Goal: Task Accomplishment & Management: Manage account settings

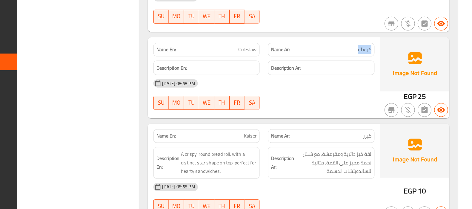
scroll to position [2020, 0]
click at [275, 68] on span "Coleslaw" at bounding box center [278, 71] width 16 height 6
copy span "Coleslaw"
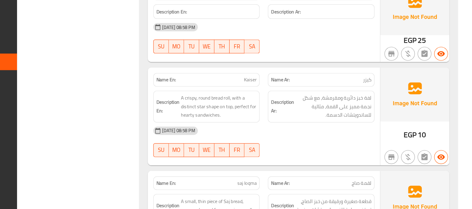
scroll to position [2070, 0]
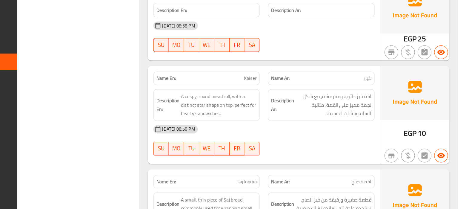
click at [282, 93] on span "Kaiser" at bounding box center [280, 96] width 11 height 6
copy span "Kaiser"
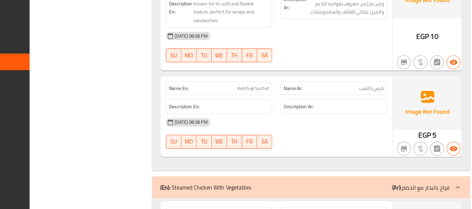
scroll to position [2434, 0]
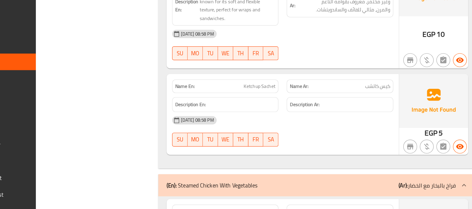
click at [281, 99] on span "Ketchup Sachet" at bounding box center [271, 102] width 27 height 6
copy span "Ketchup Sachet"
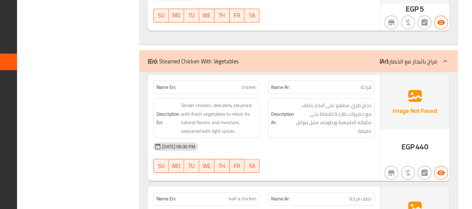
scroll to position [2541, 0]
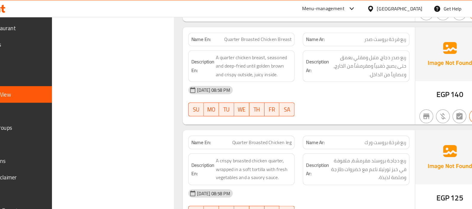
scroll to position [3116, 0]
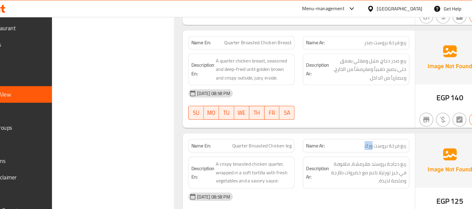
copy span "ورك"
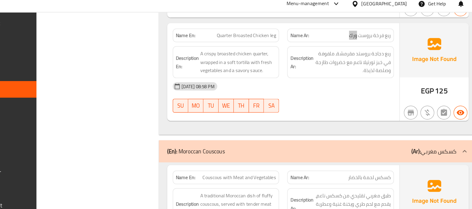
scroll to position [3207, 0]
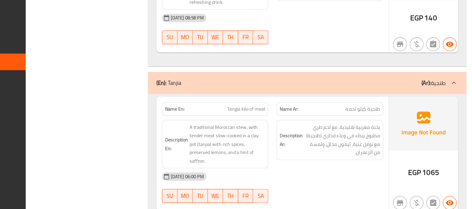
scroll to position [3942, 0]
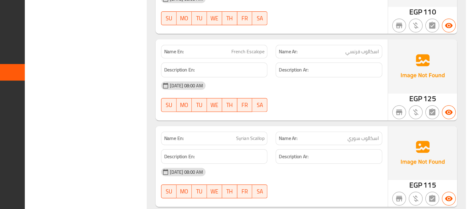
scroll to position [6073, 0]
copy span "Scallop"
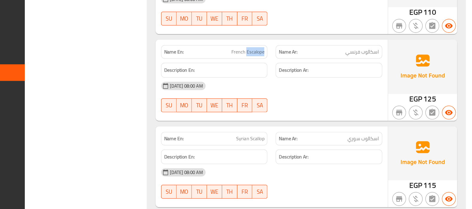
copy span "Escalope"
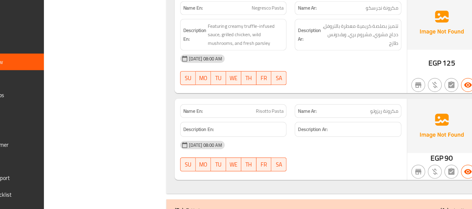
scroll to position [7630, 0]
copy span "Risotto Pasta"
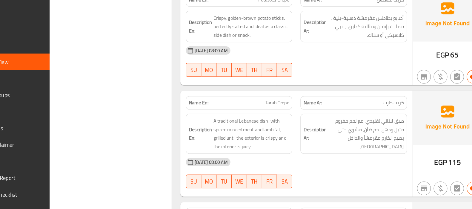
scroll to position [10587, 0]
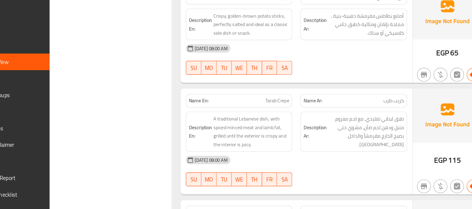
copy span "Tarab"
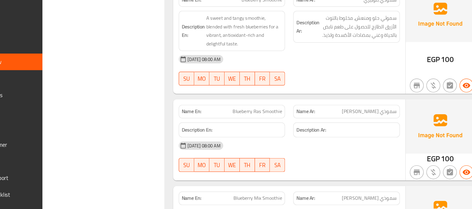
scroll to position [11907, 0]
copy span "Blueberry Ras Smoothie"
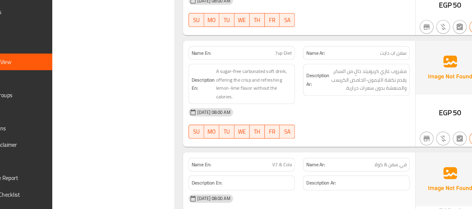
scroll to position [13108, 0]
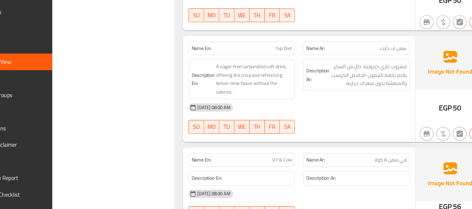
copy span "V7 & Cola"
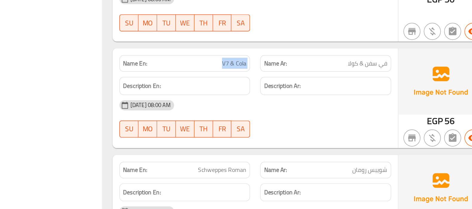
scroll to position [13190, 0]
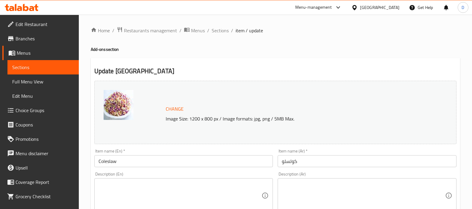
scroll to position [221, 0]
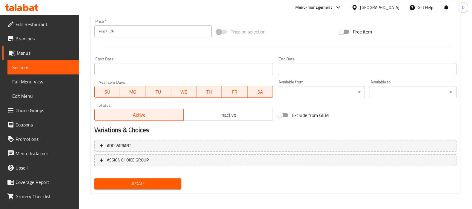
click at [169, 180] on span "Update" at bounding box center [137, 183] width 77 height 7
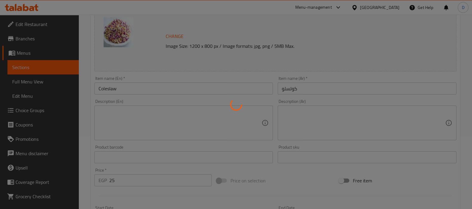
scroll to position [72, 0]
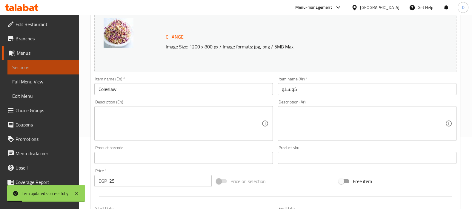
click at [60, 64] on span "Sections" at bounding box center [43, 67] width 62 height 7
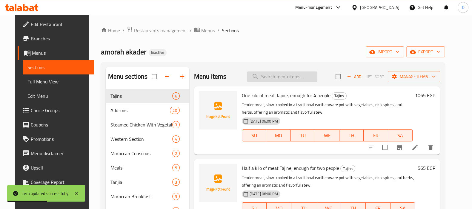
click at [279, 74] on input "search" at bounding box center [282, 76] width 70 height 10
paste input "Kaiser"
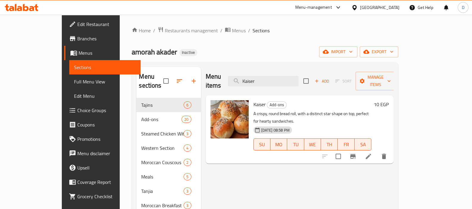
type input "Kaiser"
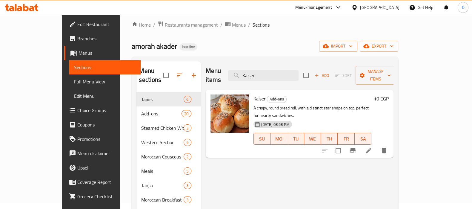
scroll to position [6, 0]
click at [371, 147] on icon at bounding box center [368, 149] width 5 height 5
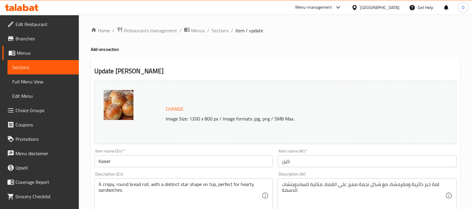
click at [106, 162] on input "Kaiser" at bounding box center [183, 161] width 179 height 12
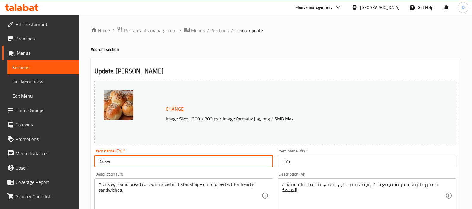
click at [106, 162] on input "Kaiser" at bounding box center [183, 161] width 179 height 12
type input "Bun"
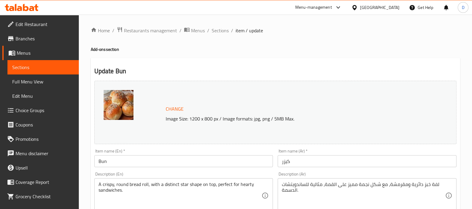
click at [93, 169] on div "Item name (En)   * Bun Item name (En) *" at bounding box center [184, 157] width 184 height 23
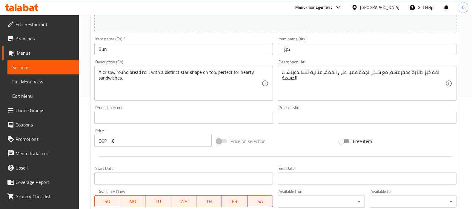
scroll to position [221, 0]
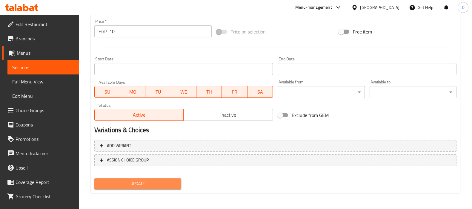
click at [130, 183] on span "Update" at bounding box center [137, 183] width 77 height 7
click at [154, 187] on button "Update" at bounding box center [137, 183] width 87 height 11
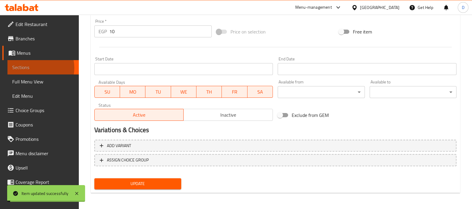
click at [34, 68] on span "Sections" at bounding box center [43, 67] width 62 height 7
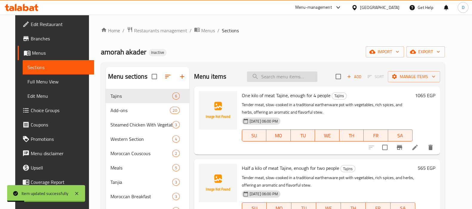
click at [258, 73] on input "search" at bounding box center [282, 76] width 70 height 10
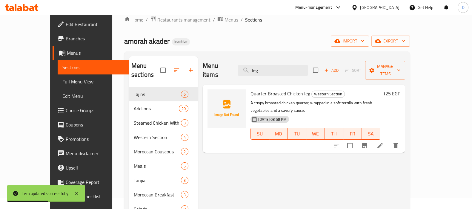
scroll to position [11, 0]
type input "leg"
click at [384, 141] on icon at bounding box center [379, 144] width 7 height 7
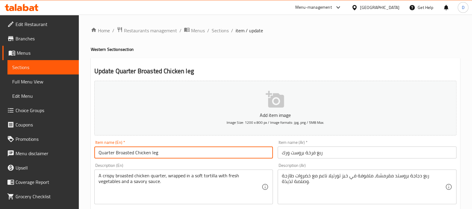
click at [155, 153] on input "Quarter Broasted Chicken leg" at bounding box center [183, 152] width 179 height 12
paste input "thigh"
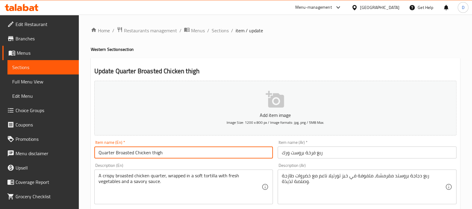
click at [152, 153] on input "Quarter Broasted Chicken thigh" at bounding box center [183, 152] width 179 height 12
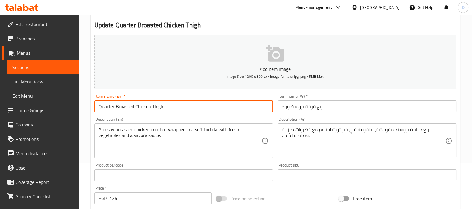
scroll to position [46, 0]
type input "Quarter Broasted Chicken Thigh"
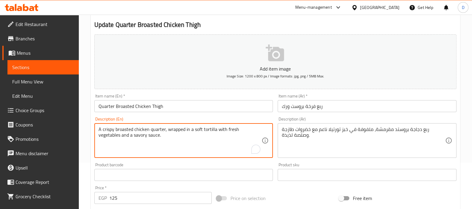
drag, startPoint x: 176, startPoint y: 130, endPoint x: 228, endPoint y: 128, distance: 52.6
click at [228, 128] on textarea "A crispy broasted chicken quarter, wrapped in a soft tortilla with fresh vegeta…" at bounding box center [180, 140] width 163 height 28
click at [216, 129] on textarea "A crispy broasted chicken quarter, wrapped in a soft tortilla with fresh vegeta…" at bounding box center [180, 140] width 163 height 28
type textarea "A crispy broasted chicken quarter, wrapped in a soft tortilla bread with fresh …"
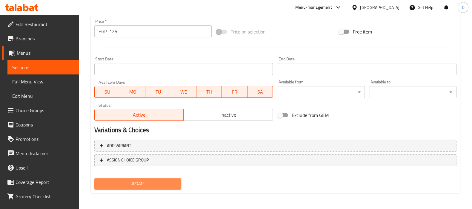
click at [167, 182] on span "Update" at bounding box center [137, 183] width 77 height 7
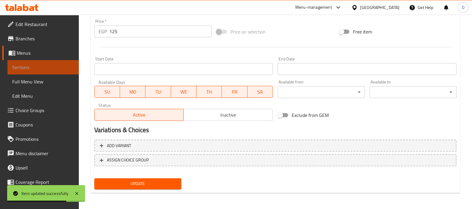
click at [60, 67] on span "Sections" at bounding box center [43, 67] width 62 height 7
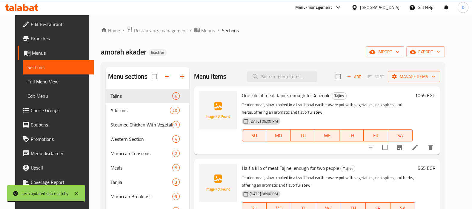
click at [266, 70] on div "Menu items Add Sort Manage items" at bounding box center [317, 76] width 246 height 19
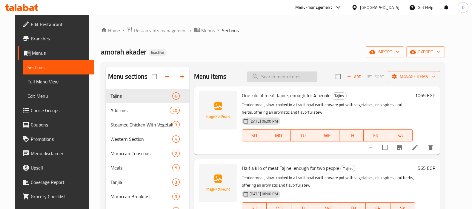
paste input "Scallop"
click at [263, 73] on input "search" at bounding box center [282, 76] width 70 height 10
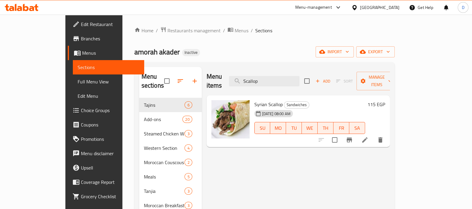
type input "Scallop"
click at [373, 134] on li at bounding box center [364, 139] width 17 height 11
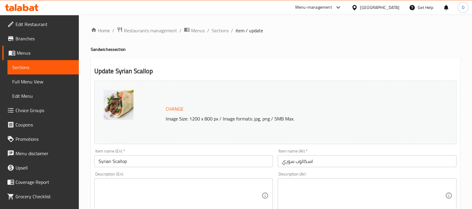
click at [116, 158] on input "Syrian Scallop" at bounding box center [183, 161] width 179 height 12
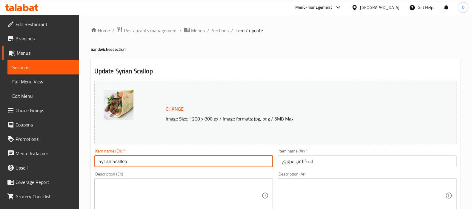
click at [116, 158] on input "Syrian Scallop" at bounding box center [183, 161] width 179 height 12
paste input "Escalope"
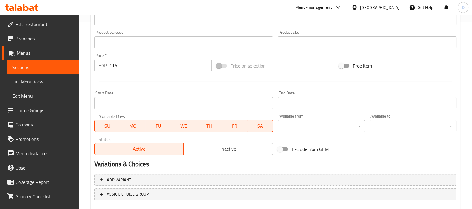
scroll to position [221, 0]
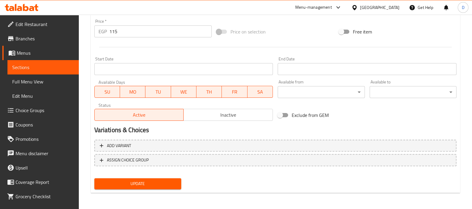
type input "Syrian Escalope"
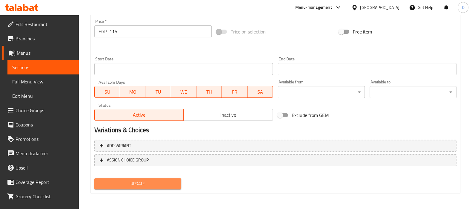
click at [127, 183] on span "Update" at bounding box center [137, 183] width 77 height 7
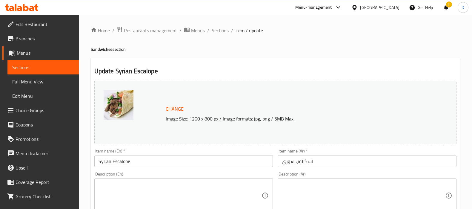
scroll to position [221, 0]
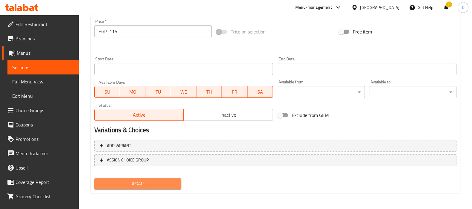
click at [125, 181] on span "Update" at bounding box center [137, 183] width 77 height 7
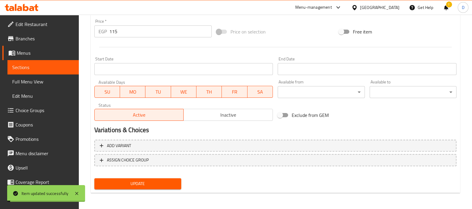
click at [54, 70] on span "Sections" at bounding box center [43, 67] width 62 height 7
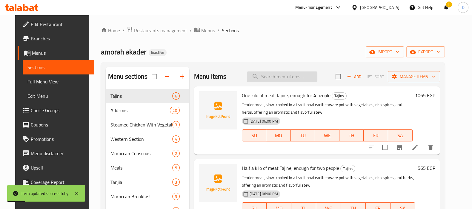
paste input "Tarab"
click at [278, 74] on input "Tarab" at bounding box center [282, 76] width 70 height 10
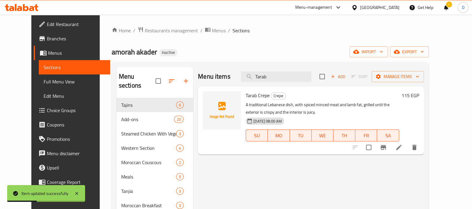
type input "Tarab"
click at [407, 150] on li at bounding box center [398, 147] width 17 height 11
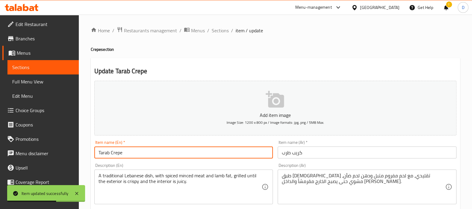
click at [108, 152] on input "Tarab Crepe" at bounding box center [183, 152] width 179 height 12
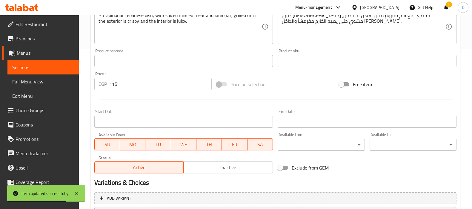
scroll to position [213, 0]
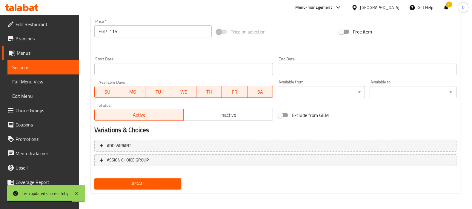
type input "Tarb Crepe"
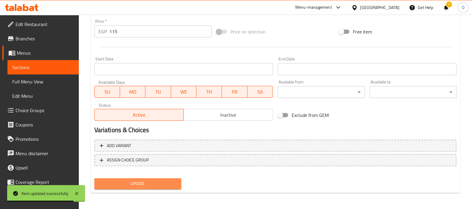
click at [120, 180] on span "Update" at bounding box center [137, 183] width 77 height 7
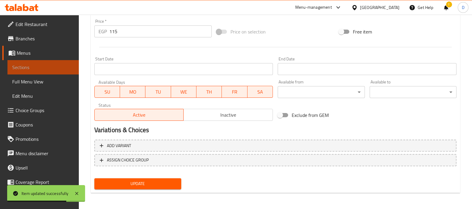
click at [59, 63] on link "Sections" at bounding box center [42, 67] width 71 height 14
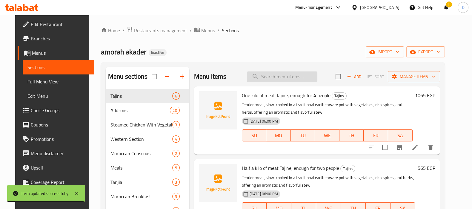
paste input "Blueberry Ras Smoothie"
click at [273, 75] on input "Blueberry Ras Smoothie" at bounding box center [282, 76] width 70 height 10
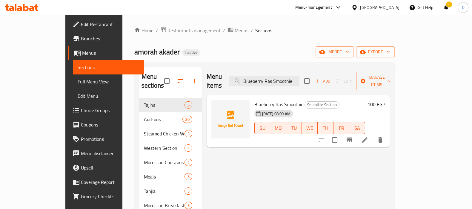
type input "Blueberry Ras Smoothie"
click at [373, 134] on li at bounding box center [364, 139] width 17 height 11
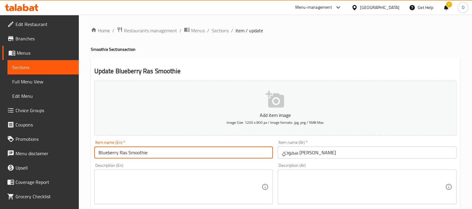
click at [123, 152] on input "Blueberry Ras Smoothie" at bounding box center [183, 152] width 179 height 12
click at [99, 152] on input "Blueberry Smoothie" at bounding box center [183, 152] width 179 height 12
paste input "Ras"
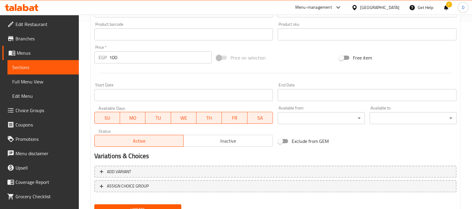
scroll to position [213, 0]
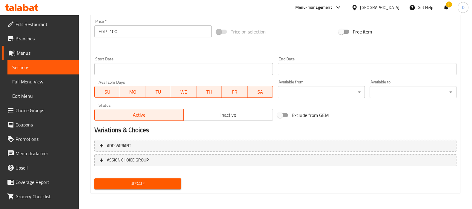
type input "Ras Blueberry Smoothie"
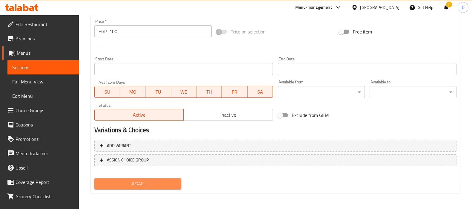
click at [122, 185] on span "Update" at bounding box center [137, 183] width 77 height 7
click at [179, 185] on button "Update" at bounding box center [137, 183] width 87 height 11
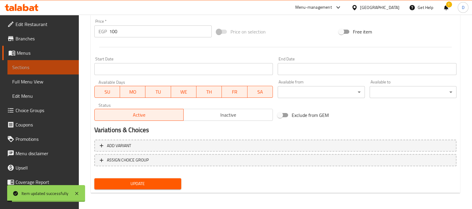
click at [49, 70] on span "Sections" at bounding box center [43, 67] width 62 height 7
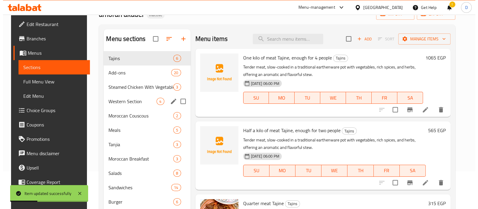
scroll to position [37, 0]
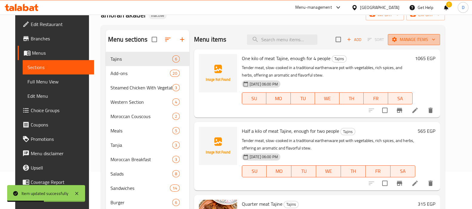
click at [413, 38] on span "Manage items" at bounding box center [414, 39] width 43 height 7
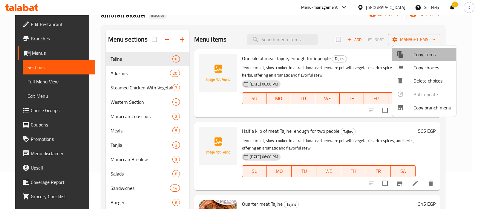
click at [414, 58] on span "Copy items" at bounding box center [432, 54] width 38 height 7
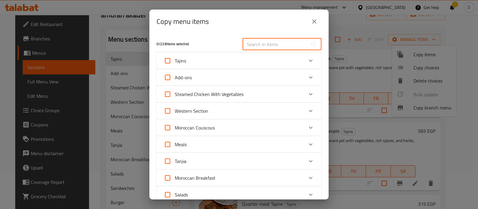
click at [267, 42] on input "text" at bounding box center [274, 44] width 65 height 12
paste input "V7 & Cola"
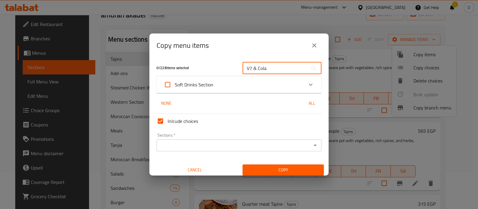
type input "V7 & Cola"
click at [217, 90] on div "Soft Drinks Section" at bounding box center [234, 84] width 140 height 14
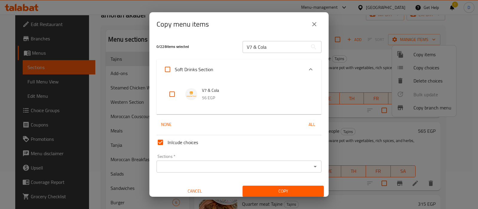
click at [173, 98] on input "checkbox" at bounding box center [172, 94] width 14 height 14
checkbox input "true"
click at [185, 172] on div "Sections *" at bounding box center [238, 166] width 165 height 12
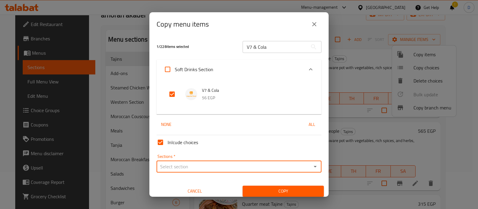
click at [185, 172] on div "Sections *" at bounding box center [238, 166] width 165 height 12
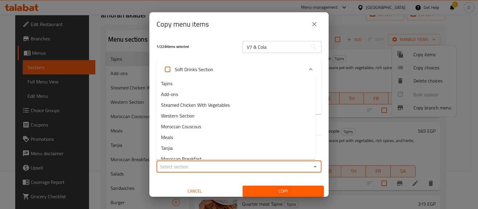
click at [182, 169] on input "Sections   *" at bounding box center [233, 166] width 151 height 8
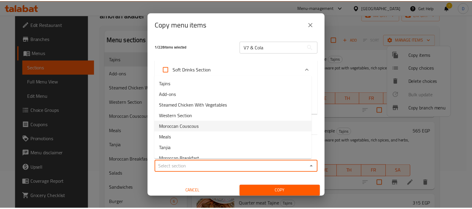
scroll to position [211, 0]
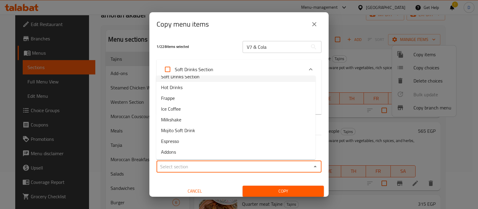
click at [180, 78] on span "Soft Drinks Section" at bounding box center [180, 76] width 39 height 7
type input "Soft Drinks Section"
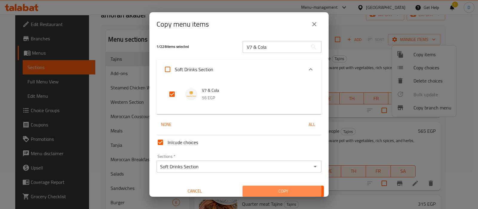
click at [251, 190] on span "Copy" at bounding box center [283, 190] width 72 height 7
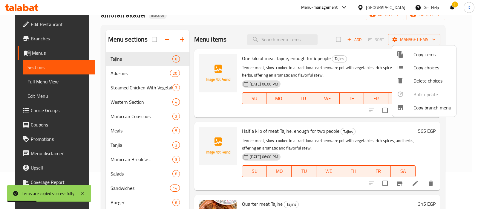
click at [263, 40] on div at bounding box center [239, 104] width 478 height 209
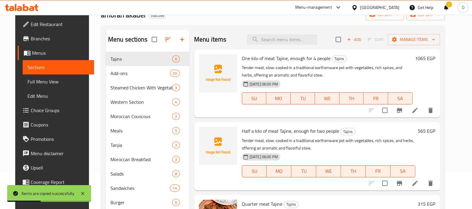
click at [263, 40] on input "search" at bounding box center [282, 39] width 70 height 10
paste input "V7 & Cola"
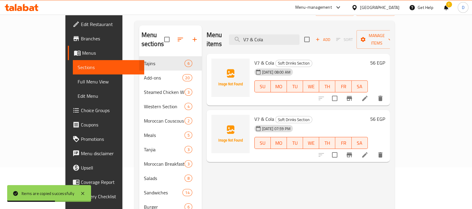
scroll to position [42, 0]
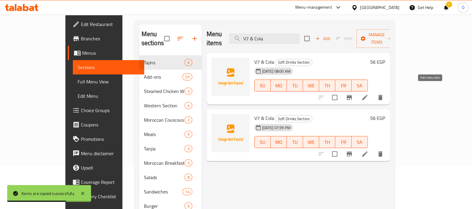
type input "V7 & Cola"
click at [367, 95] on icon at bounding box center [364, 97] width 5 height 5
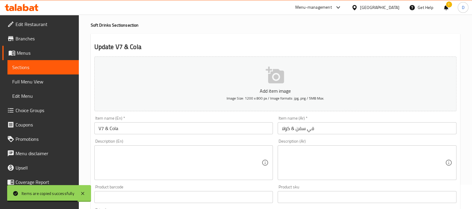
scroll to position [24, 0]
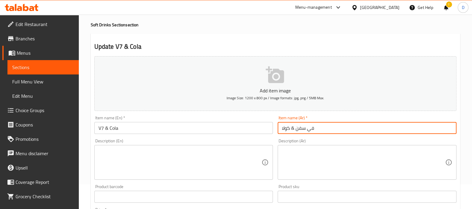
drag, startPoint x: 295, startPoint y: 129, endPoint x: 278, endPoint y: 128, distance: 16.7
click at [278, 128] on input "في سفن & كولا" at bounding box center [367, 128] width 179 height 12
type input "في سفن"
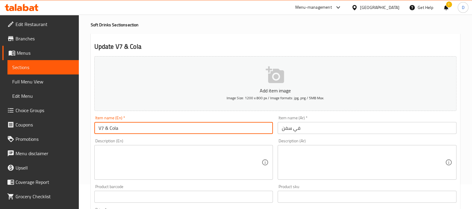
drag, startPoint x: 104, startPoint y: 126, endPoint x: 149, endPoint y: 128, distance: 45.7
click at [149, 128] on input "V7 & Cola" at bounding box center [183, 128] width 179 height 12
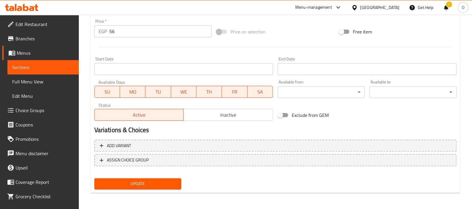
type input "V7"
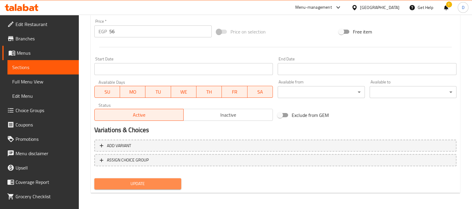
click at [145, 180] on span "Update" at bounding box center [137, 183] width 77 height 7
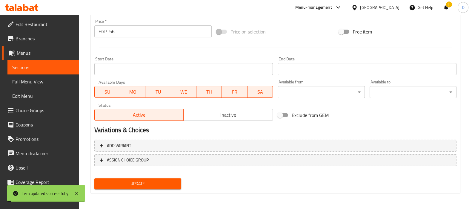
click at [60, 64] on span "Sections" at bounding box center [43, 67] width 62 height 7
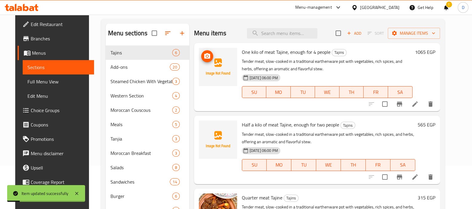
scroll to position [34, 0]
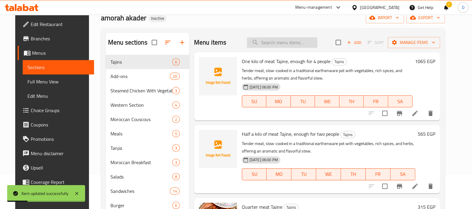
paste input "V7 & Cola"
click at [275, 42] on input "V7 & Cola" at bounding box center [282, 42] width 70 height 10
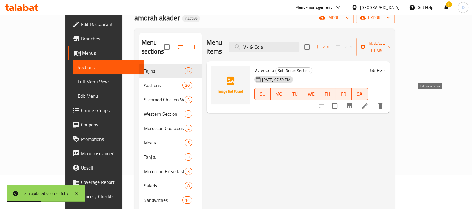
type input "V7 & Cola"
click at [367, 103] on icon at bounding box center [364, 105] width 5 height 5
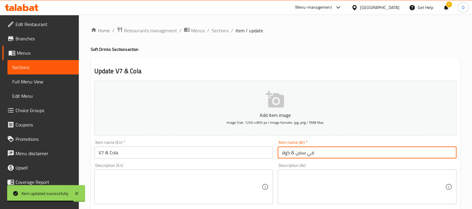
drag, startPoint x: 291, startPoint y: 153, endPoint x: 306, endPoint y: 153, distance: 15.5
click at [306, 153] on input "في سفن & كولا" at bounding box center [367, 152] width 179 height 12
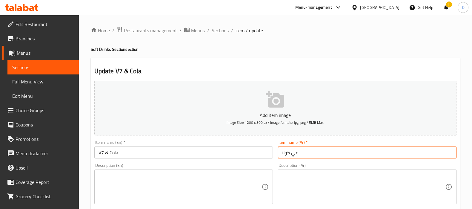
type input "في كولا"
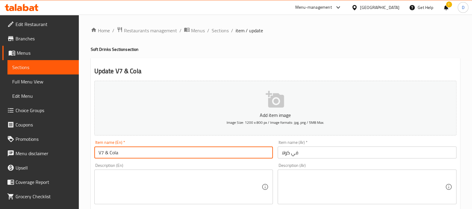
drag, startPoint x: 102, startPoint y: 152, endPoint x: 110, endPoint y: 154, distance: 8.1
click at [110, 154] on input "V7 & Cola" at bounding box center [183, 152] width 179 height 12
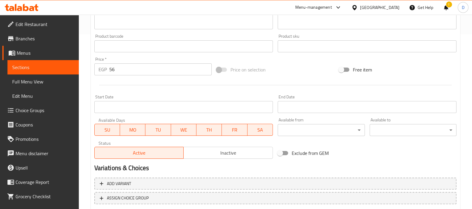
scroll to position [213, 0]
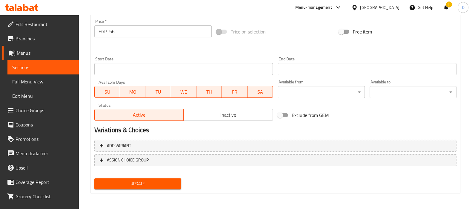
type input "V Cola"
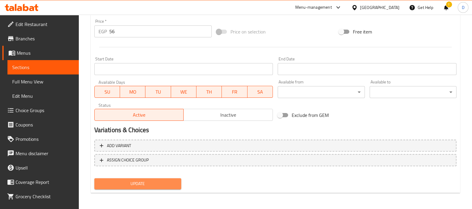
click at [129, 185] on span "Update" at bounding box center [137, 183] width 77 height 7
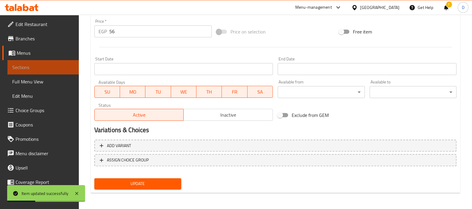
click at [54, 65] on span "Sections" at bounding box center [43, 67] width 62 height 7
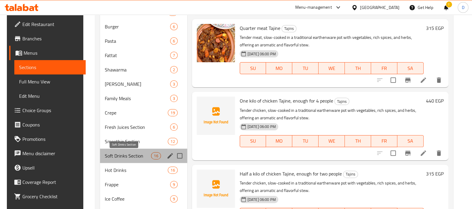
click at [124, 156] on span "Soft Drinks Section" at bounding box center [128, 155] width 46 height 7
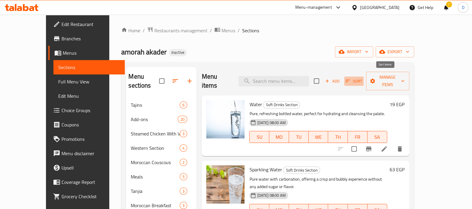
click at [362, 78] on span "Sort" at bounding box center [354, 81] width 16 height 7
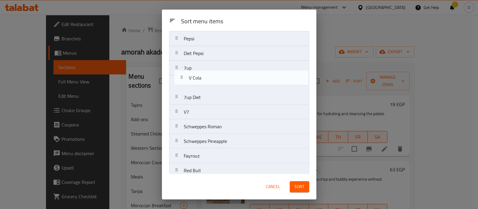
scroll to position [44, 0]
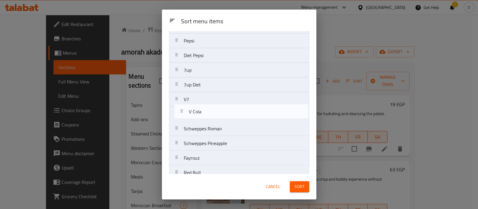
drag, startPoint x: 186, startPoint y: 168, endPoint x: 191, endPoint y: 113, distance: 54.9
click at [191, 113] on nav "Water Sparkling Water Pepsi Diet Pepsi 7up 7up Diet V7 Schweppes Roman Schweppe…" at bounding box center [239, 121] width 140 height 235
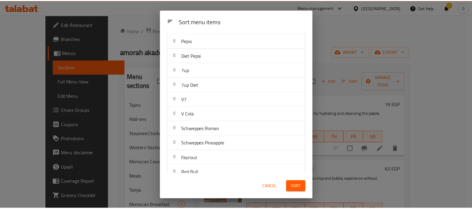
scroll to position [110, 0]
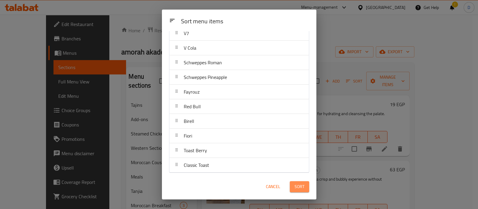
click at [300, 187] on span "Sort" at bounding box center [299, 186] width 10 height 7
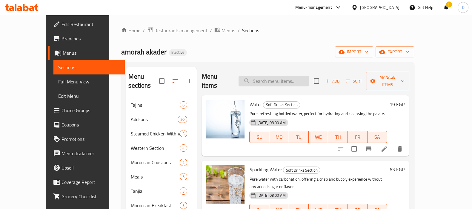
paste input "Schweppes Roman"
click at [276, 77] on input "search" at bounding box center [273, 81] width 70 height 10
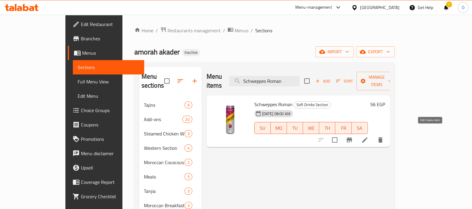
type input "Schweppes Roman"
click at [367, 137] on icon at bounding box center [364, 139] width 5 height 5
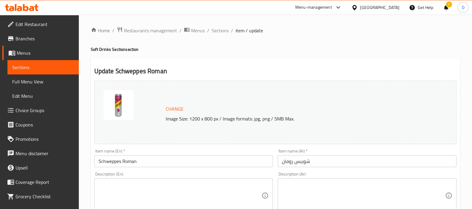
scroll to position [22, 0]
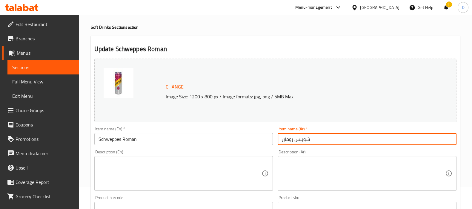
click at [288, 141] on input "شويبس رومان" at bounding box center [367, 139] width 179 height 12
click at [287, 139] on input "شويبس رمان" at bounding box center [367, 139] width 179 height 12
click at [291, 139] on input "شويبس رمان" at bounding box center [367, 139] width 179 height 12
click at [290, 142] on input "شويبس رمان" at bounding box center [367, 139] width 179 height 12
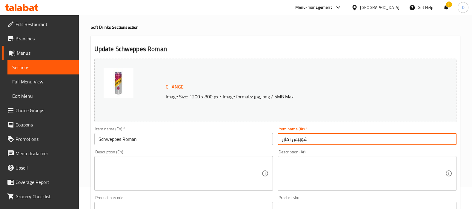
drag, startPoint x: 290, startPoint y: 142, endPoint x: 281, endPoint y: 142, distance: 8.7
click at [281, 142] on input "شويبس رمان" at bounding box center [367, 139] width 179 height 12
type input "شويبس رمان"
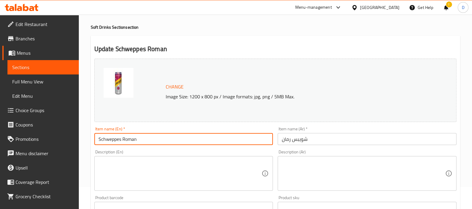
click at [130, 137] on input "Schweppes Roman" at bounding box center [183, 139] width 179 height 12
paste input "Pomegranate molasses"
click at [134, 140] on input "Pomegranate molasses Schweppes" at bounding box center [183, 139] width 179 height 12
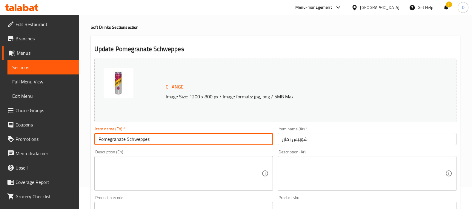
scroll to position [221, 0]
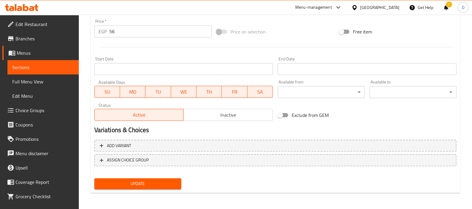
type input "Pomegranate Schweppes"
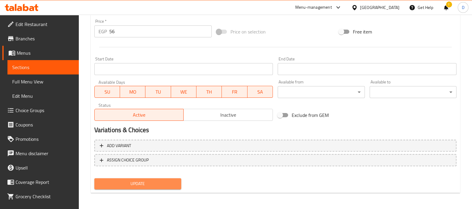
click at [135, 184] on span "Update" at bounding box center [137, 183] width 77 height 7
